Goal: Task Accomplishment & Management: Complete application form

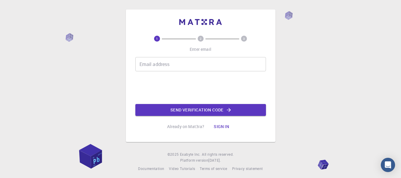
click at [144, 66] on input "Email address" at bounding box center [200, 64] width 131 height 14
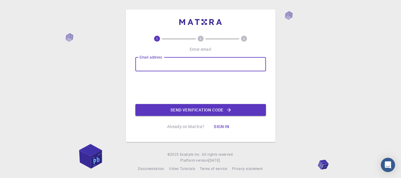
type input "[EMAIL_ADDRESS][DOMAIN_NAME]"
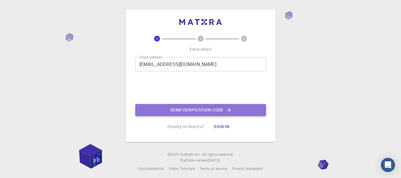
click at [181, 110] on button "Send verification code" at bounding box center [200, 110] width 131 height 12
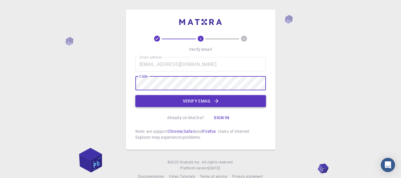
click at [188, 99] on button "Verify email" at bounding box center [200, 101] width 131 height 12
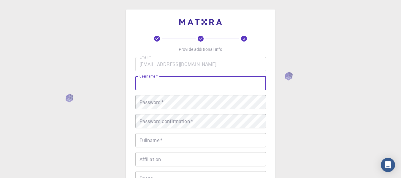
click at [159, 81] on div "username   * username   *" at bounding box center [200, 83] width 131 height 14
type input "Juphid"
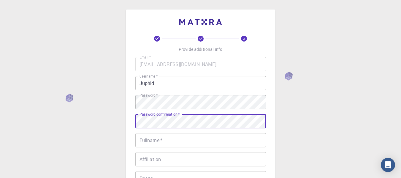
click at [179, 143] on input "Fullname   *" at bounding box center [200, 140] width 131 height 14
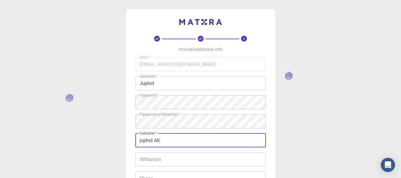
click at [141, 139] on input "juphid AK" at bounding box center [200, 140] width 131 height 14
type input "Juphid AK"
click at [155, 162] on input "Affiliation" at bounding box center [200, 159] width 131 height 14
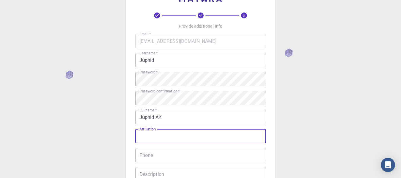
scroll to position [119, 0]
